Goal: Transaction & Acquisition: Download file/media

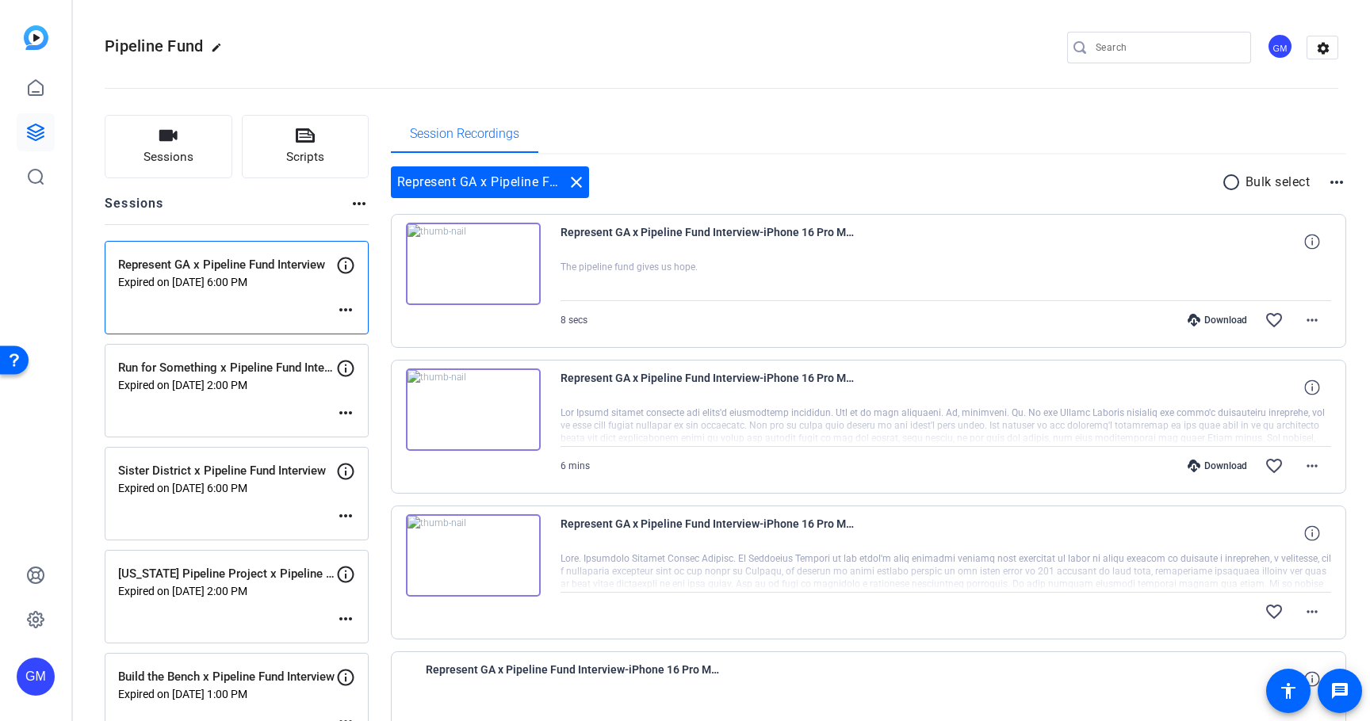
click at [201, 482] on p "Expired on [DATE] 6:00 PM" at bounding box center [227, 488] width 218 height 13
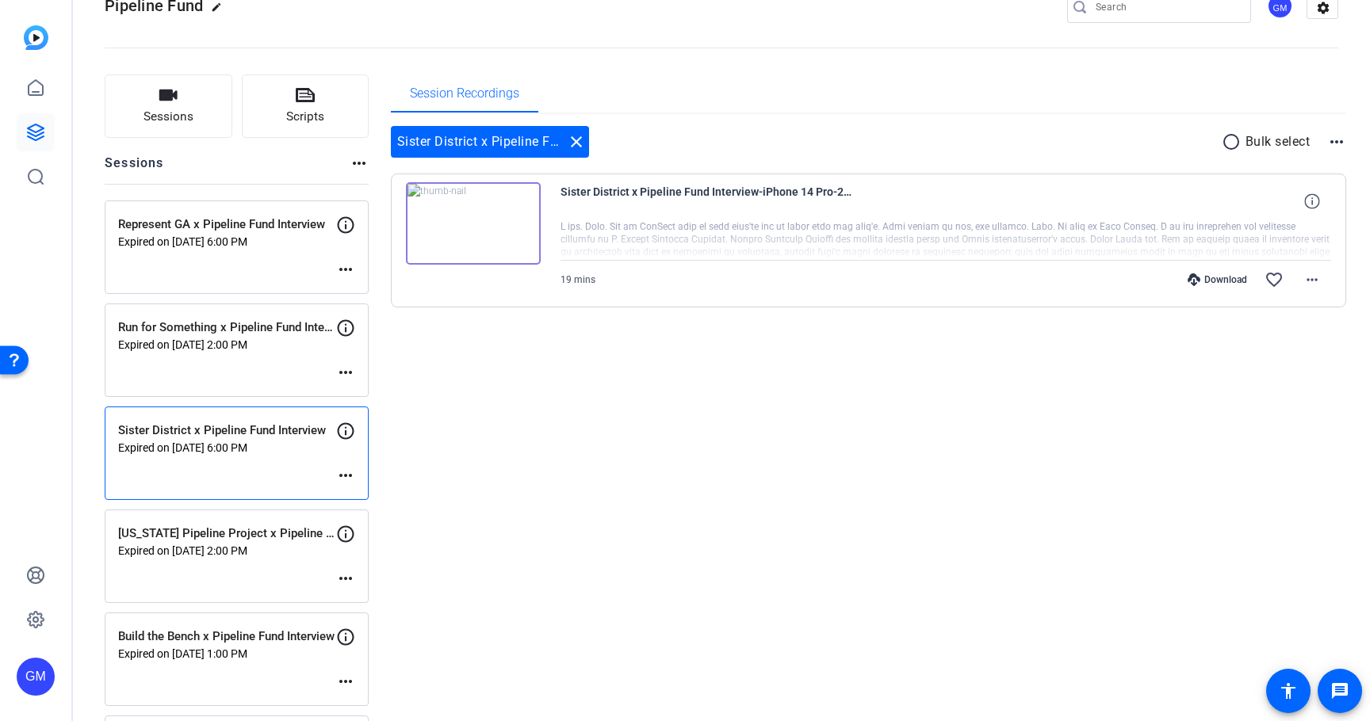
scroll to position [73, 0]
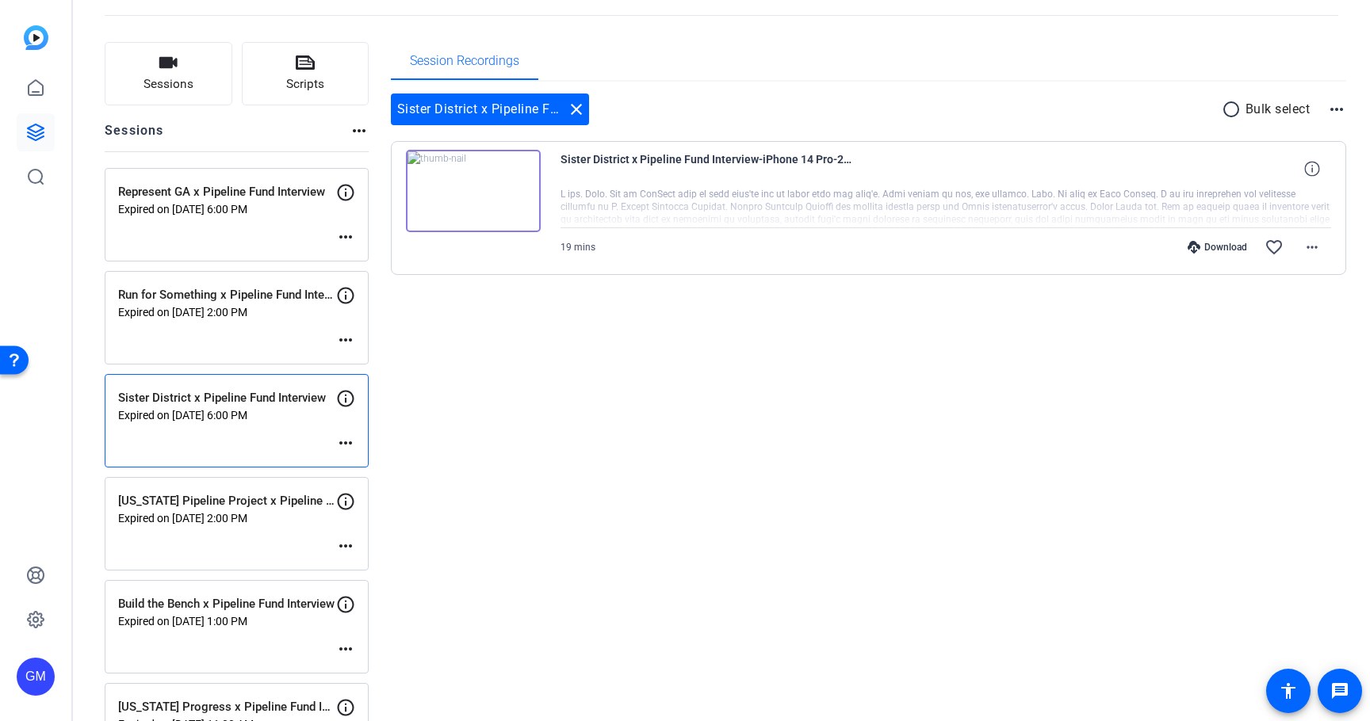
click at [212, 515] on p "Expired on [DATE] 2:00 PM" at bounding box center [227, 518] width 218 height 13
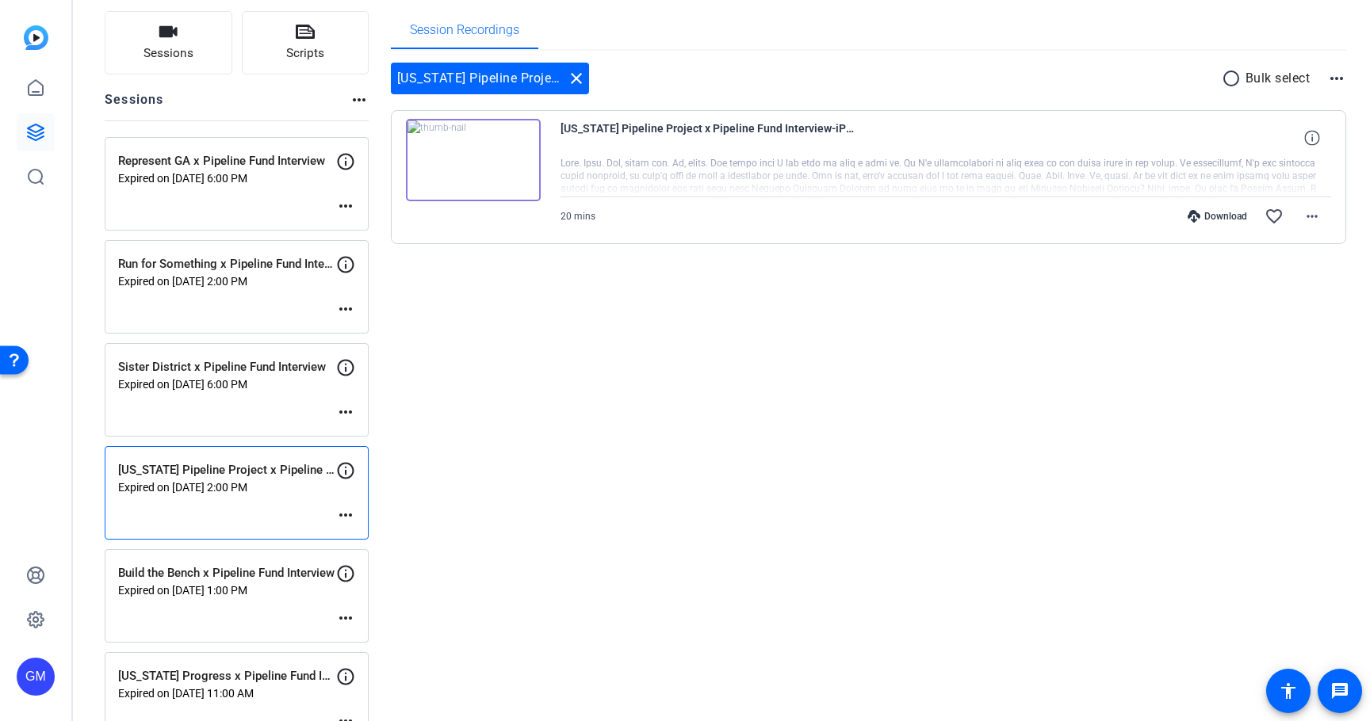
scroll to position [148, 0]
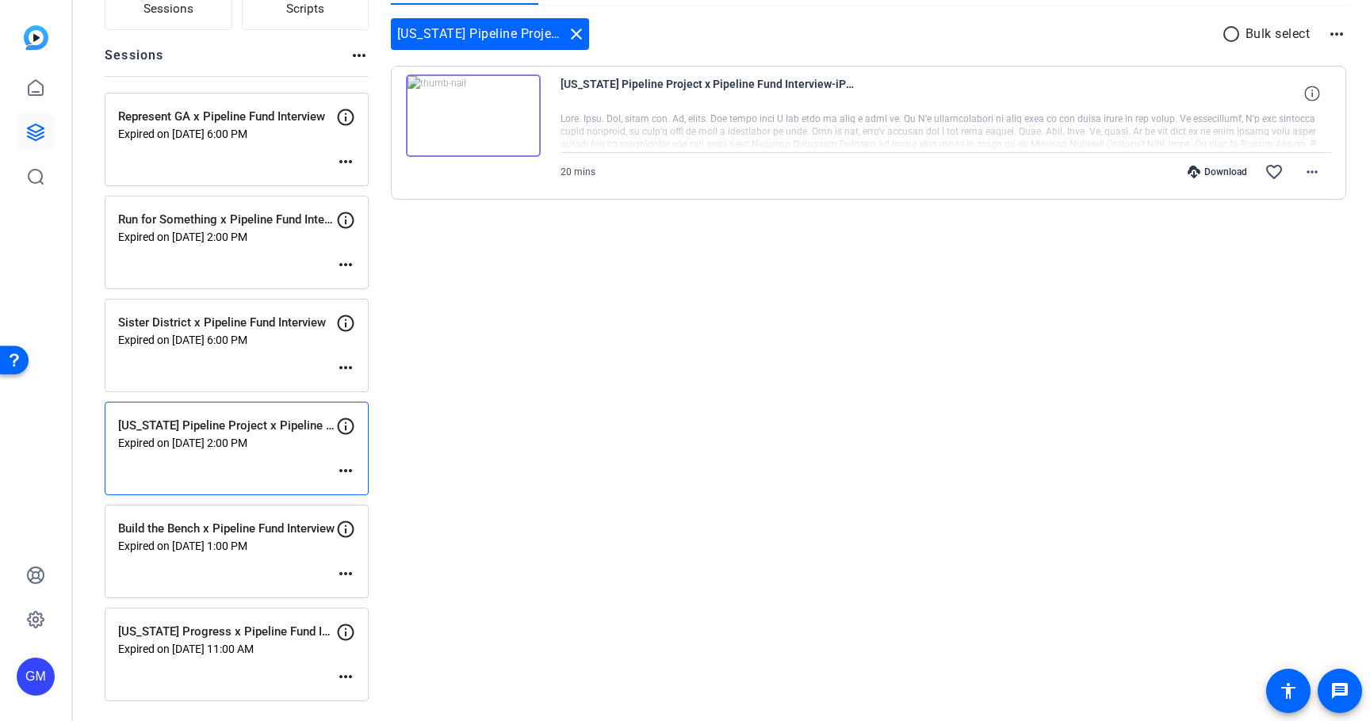
click at [197, 543] on p "Expired on [DATE] 1:00 PM" at bounding box center [227, 546] width 218 height 13
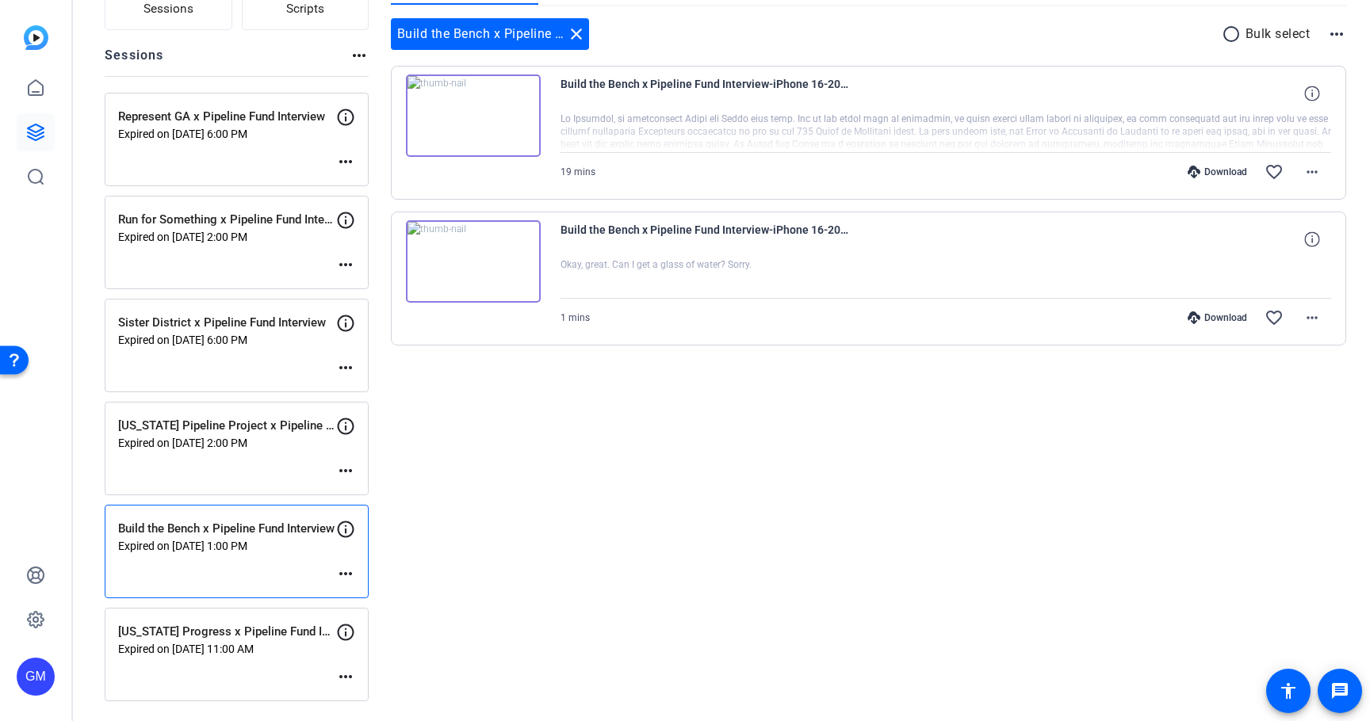
click at [190, 637] on p "[US_STATE] Progress x Pipeline Fund Interview" at bounding box center [227, 632] width 218 height 18
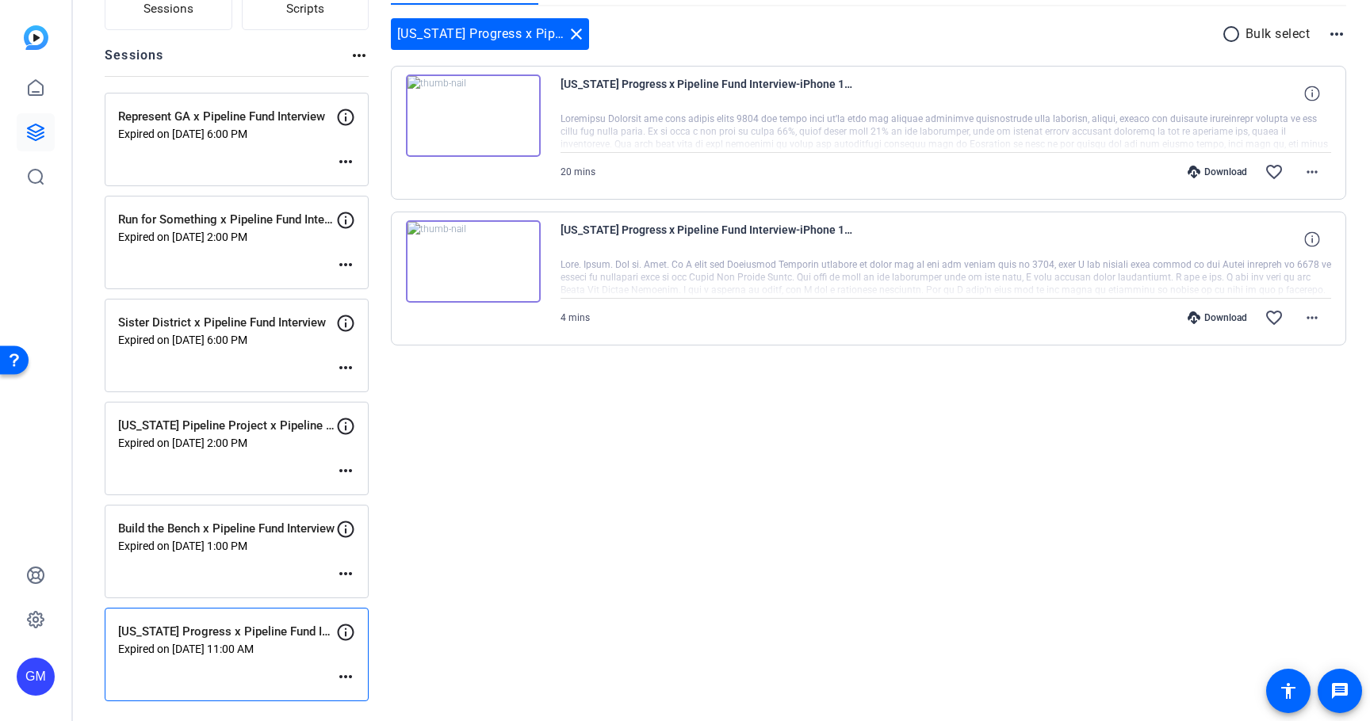
click at [211, 542] on p "Expired on [DATE] 1:00 PM" at bounding box center [227, 546] width 218 height 13
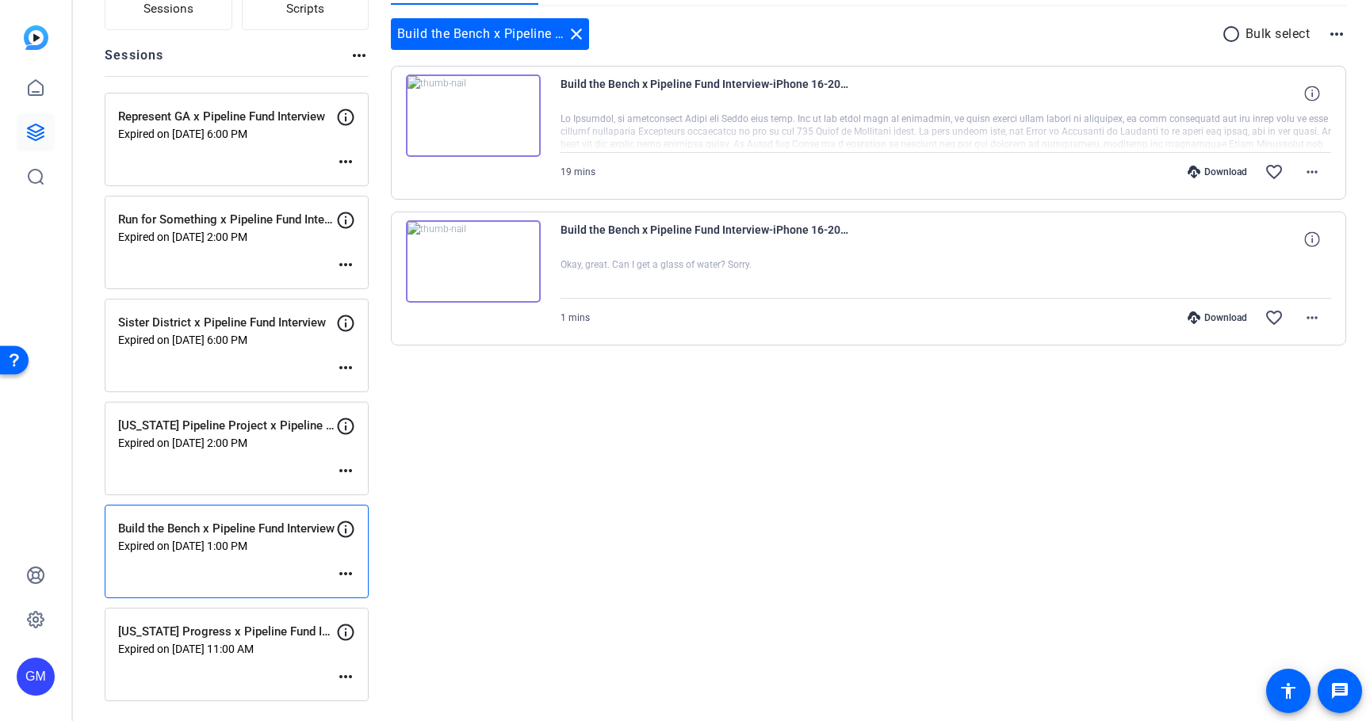
click at [230, 463] on div "[US_STATE] Pipeline Project x Pipeline Fund Interview Expired on [DATE] 2:00 PM…" at bounding box center [237, 449] width 264 height 94
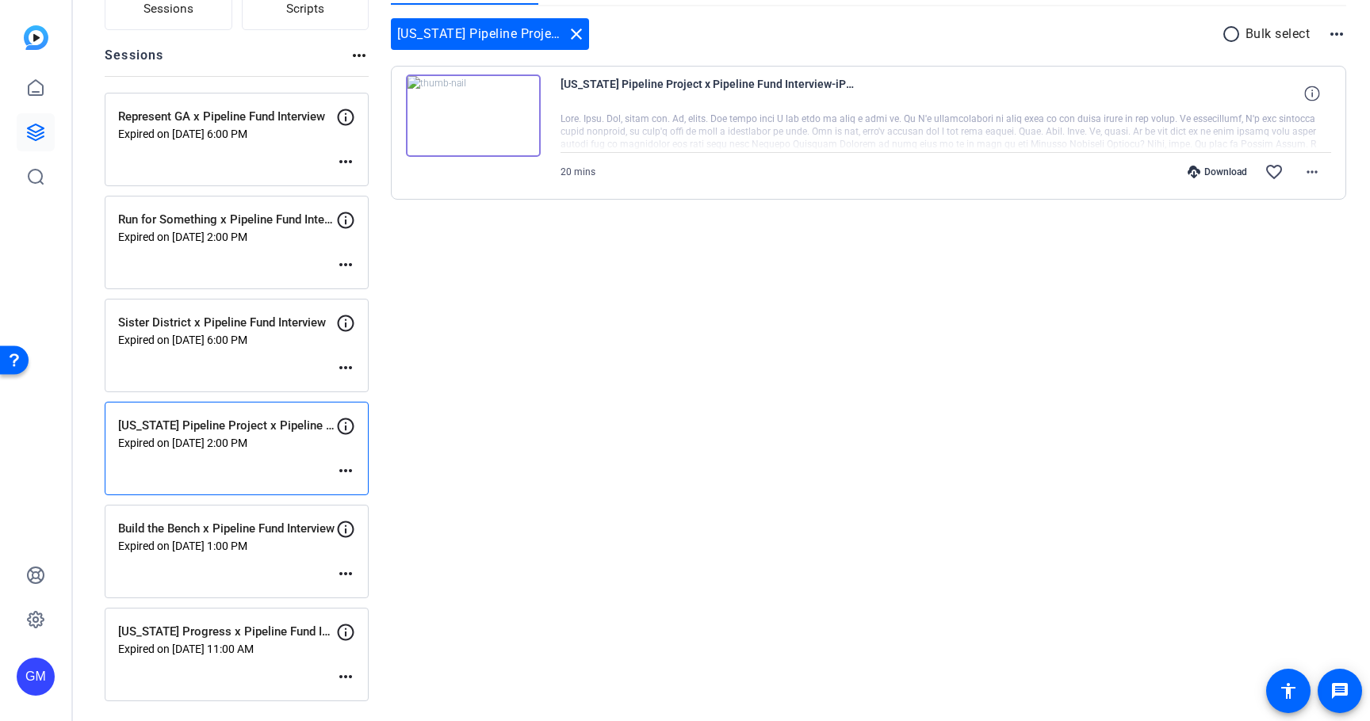
click at [234, 354] on div "Sister District x Pipeline Fund Interview Expired on [DATE] 6:00 PM more_horiz" at bounding box center [237, 346] width 264 height 94
click at [1218, 172] on div "Download" at bounding box center [1216, 172] width 75 height 13
click at [273, 231] on p "Expired on [DATE] 2:00 PM" at bounding box center [227, 237] width 218 height 13
click at [262, 135] on p "Expired on [DATE] 6:00 PM" at bounding box center [227, 134] width 218 height 13
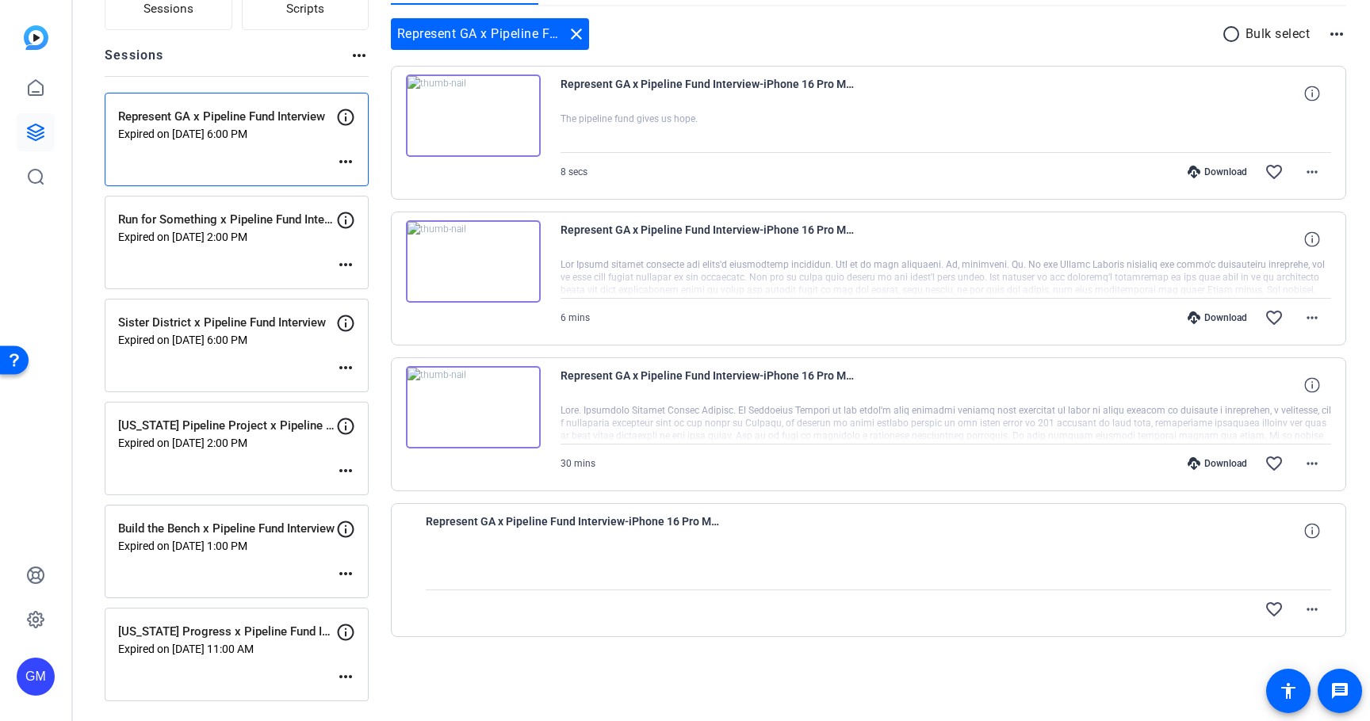
click at [1217, 458] on div "Download" at bounding box center [1216, 463] width 75 height 13
click at [1215, 317] on div "Download" at bounding box center [1216, 317] width 75 height 13
click at [1199, 172] on icon at bounding box center [1193, 172] width 13 height 13
click at [239, 235] on p "Expired on [DATE] 2:00 PM" at bounding box center [227, 237] width 218 height 13
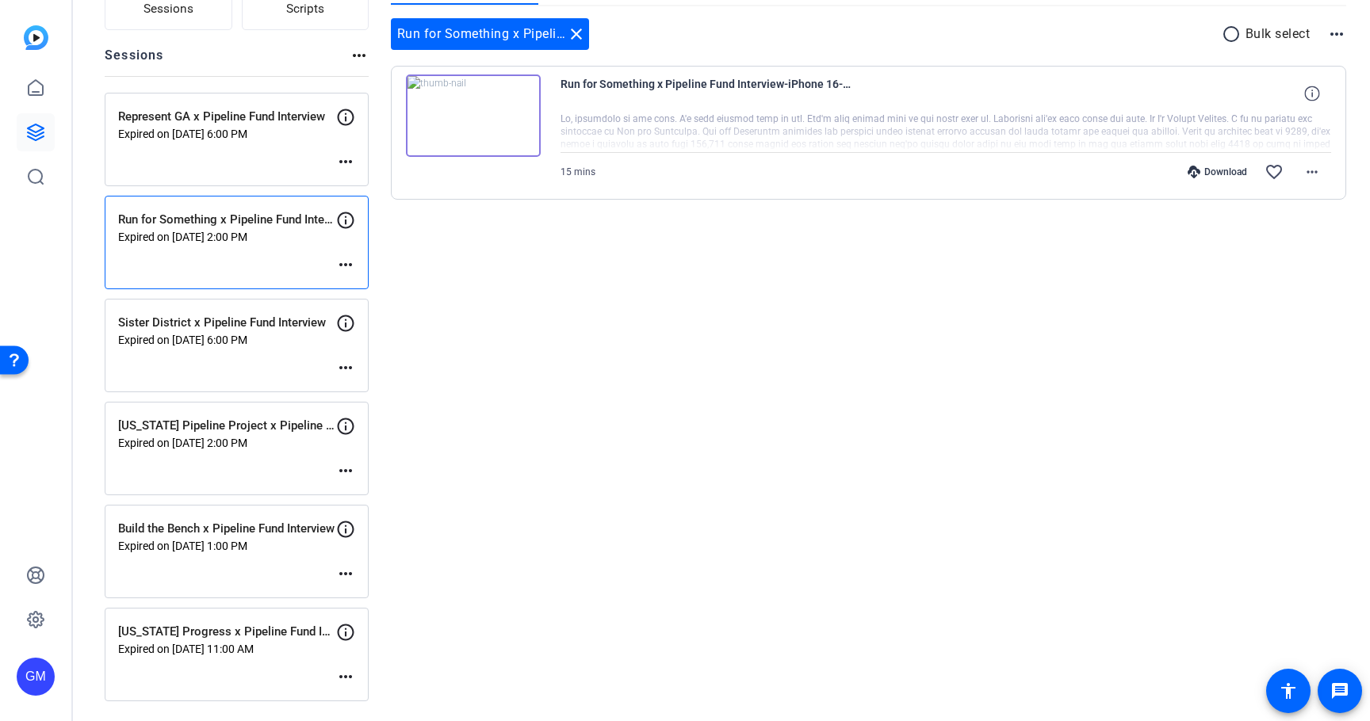
click at [203, 363] on div "Sister District x Pipeline Fund Interview Expired on [DATE] 6:00 PM more_horiz" at bounding box center [237, 346] width 264 height 94
